Goal: Information Seeking & Learning: Learn about a topic

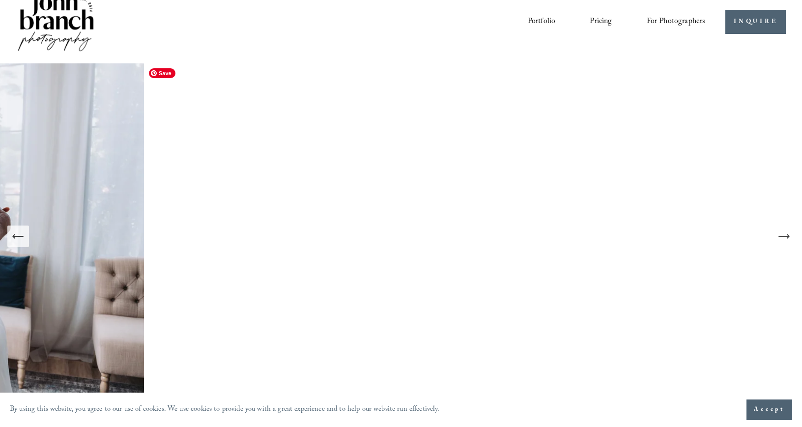
scroll to position [12, 0]
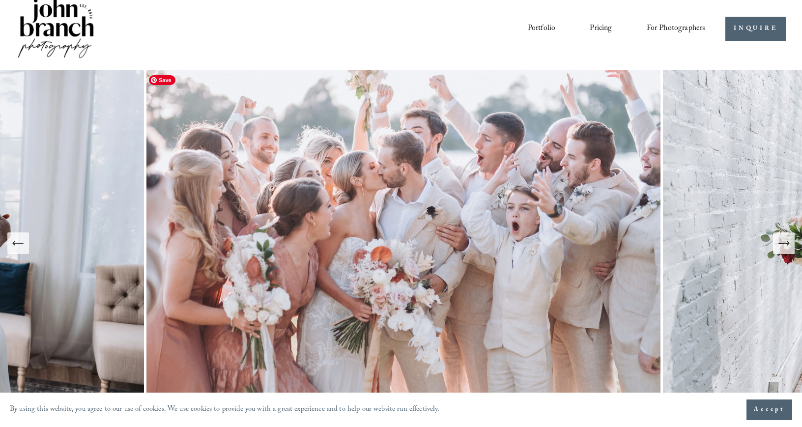
click at [781, 244] on icon "Next Slide" at bounding box center [784, 243] width 14 height 14
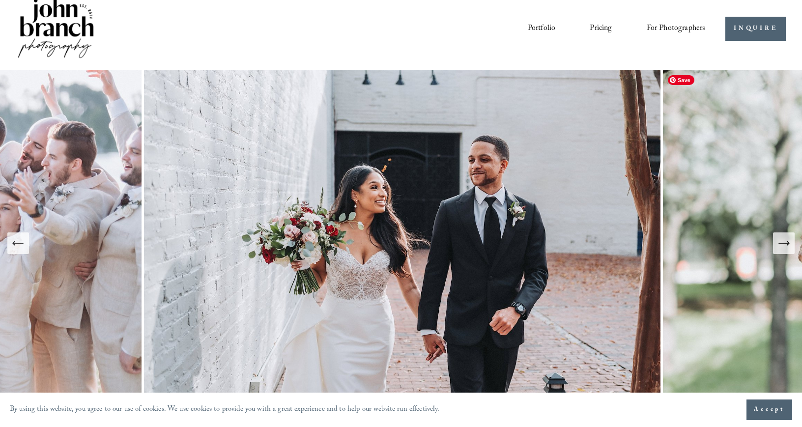
click at [783, 245] on icon "Next Slide" at bounding box center [784, 243] width 14 height 14
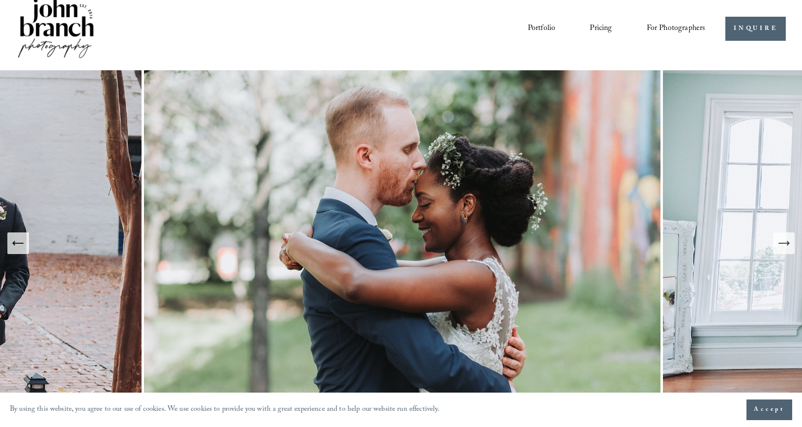
click at [783, 245] on icon "Next Slide" at bounding box center [784, 243] width 14 height 14
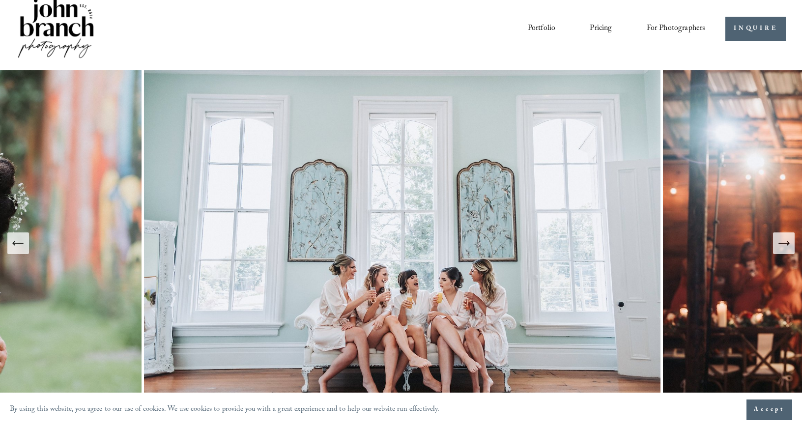
click at [783, 244] on icon "Next Slide" at bounding box center [784, 243] width 14 height 14
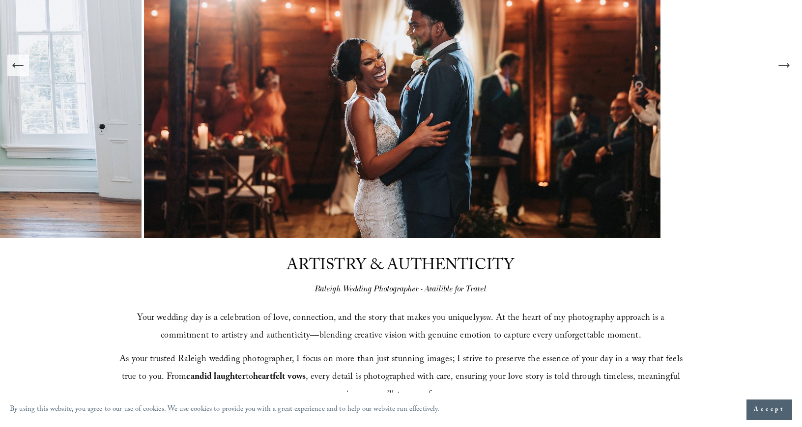
scroll to position [0, 0]
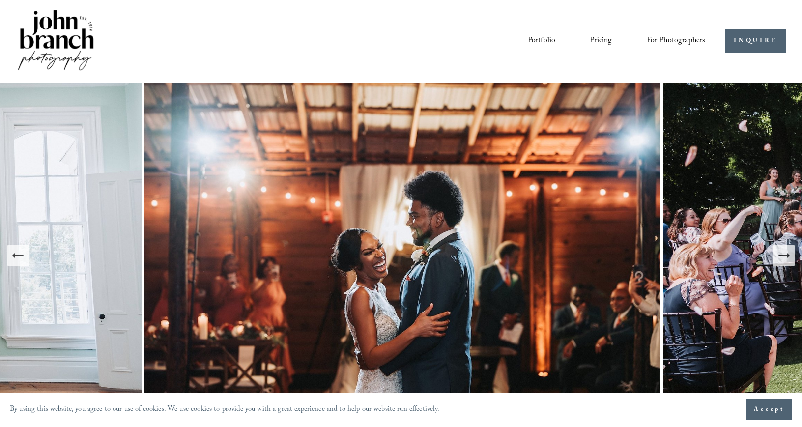
click at [585, 39] on nav "Portfolio Pricing For Photographers Presets Education Courses Blog" at bounding box center [617, 41] width 178 height 17
click at [604, 42] on link "Pricing" at bounding box center [601, 41] width 22 height 17
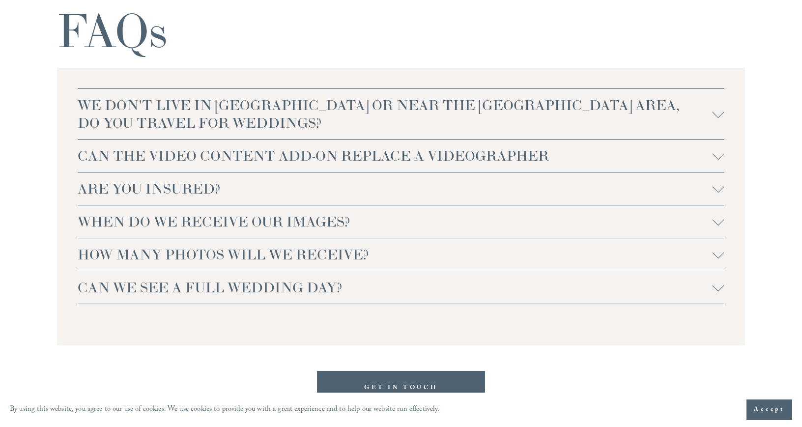
scroll to position [2097, 0]
